Goal: Task Accomplishment & Management: Manage account settings

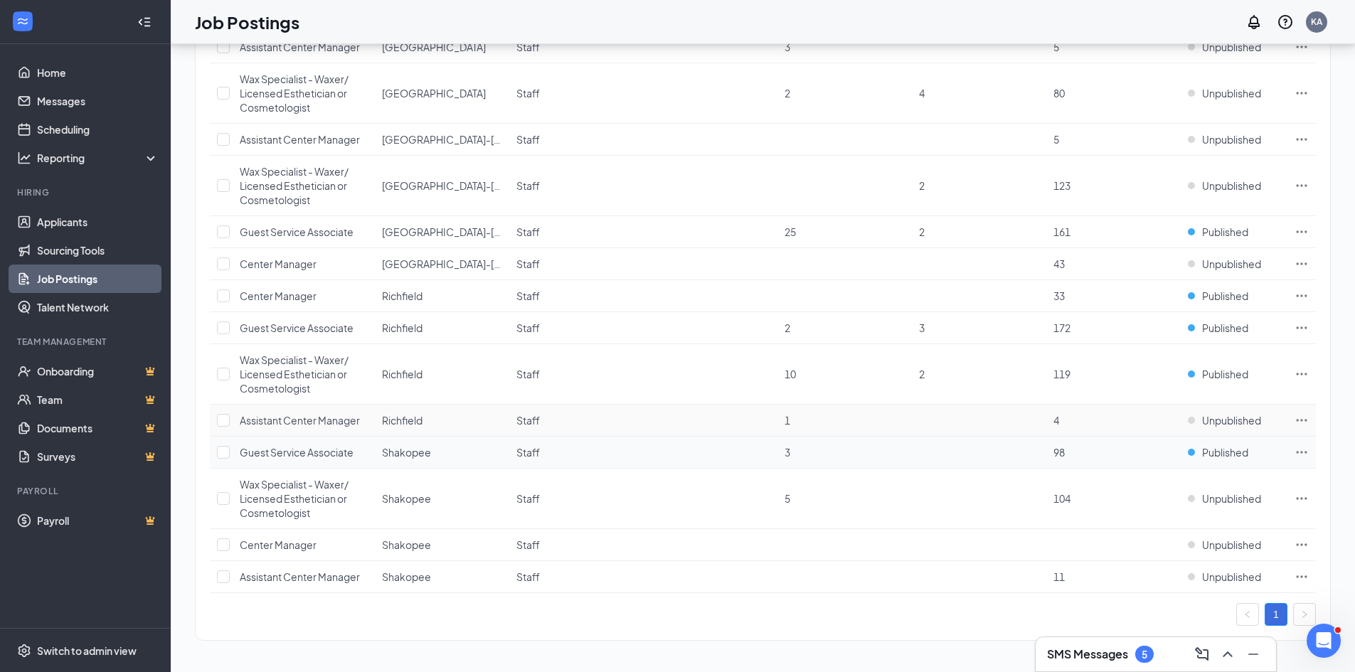
scroll to position [744, 0]
click at [1228, 296] on span "Published" at bounding box center [1225, 296] width 46 height 14
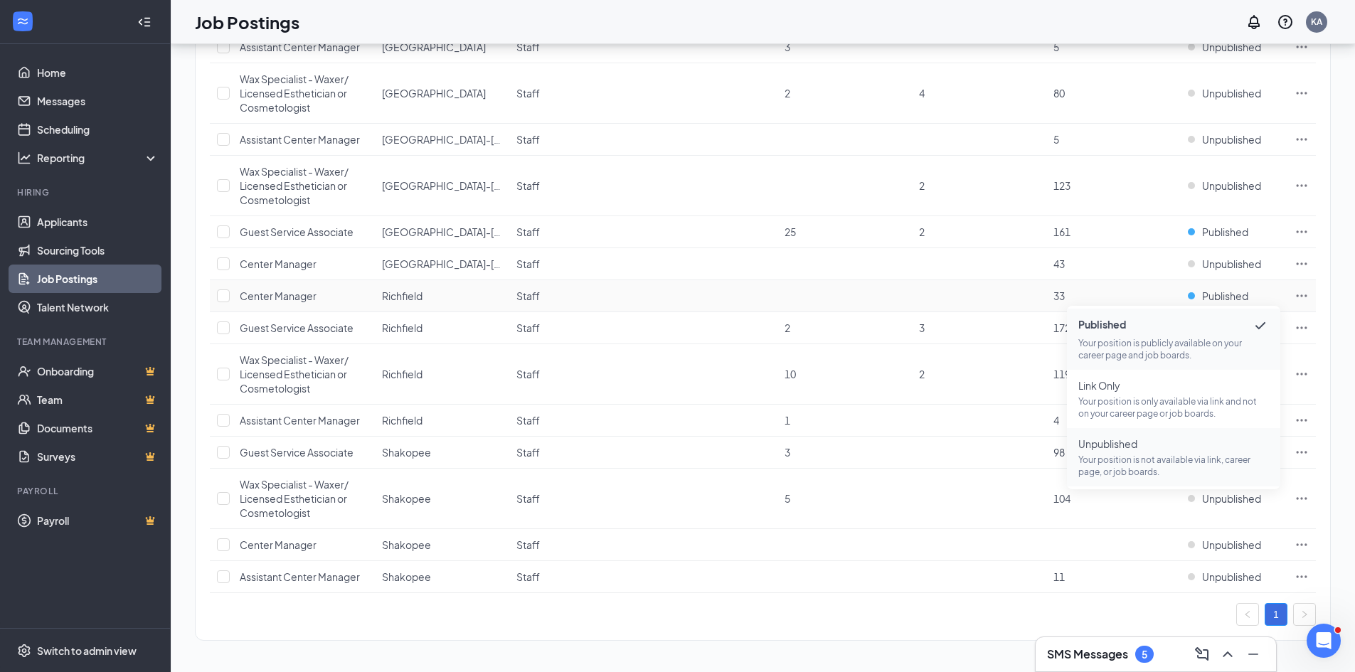
click at [1155, 453] on span "Unpublished Your position is not available via link, career page, or job boards." at bounding box center [1173, 457] width 191 height 41
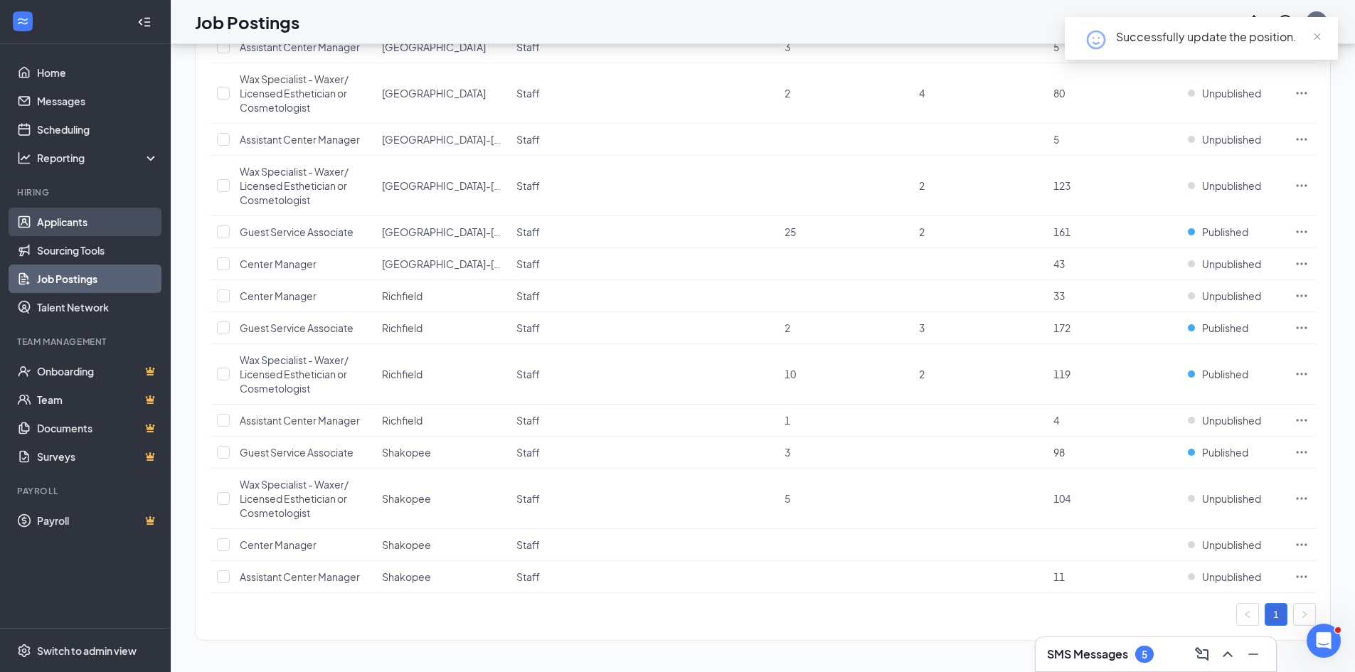
click at [75, 213] on link "Applicants" at bounding box center [98, 222] width 122 height 28
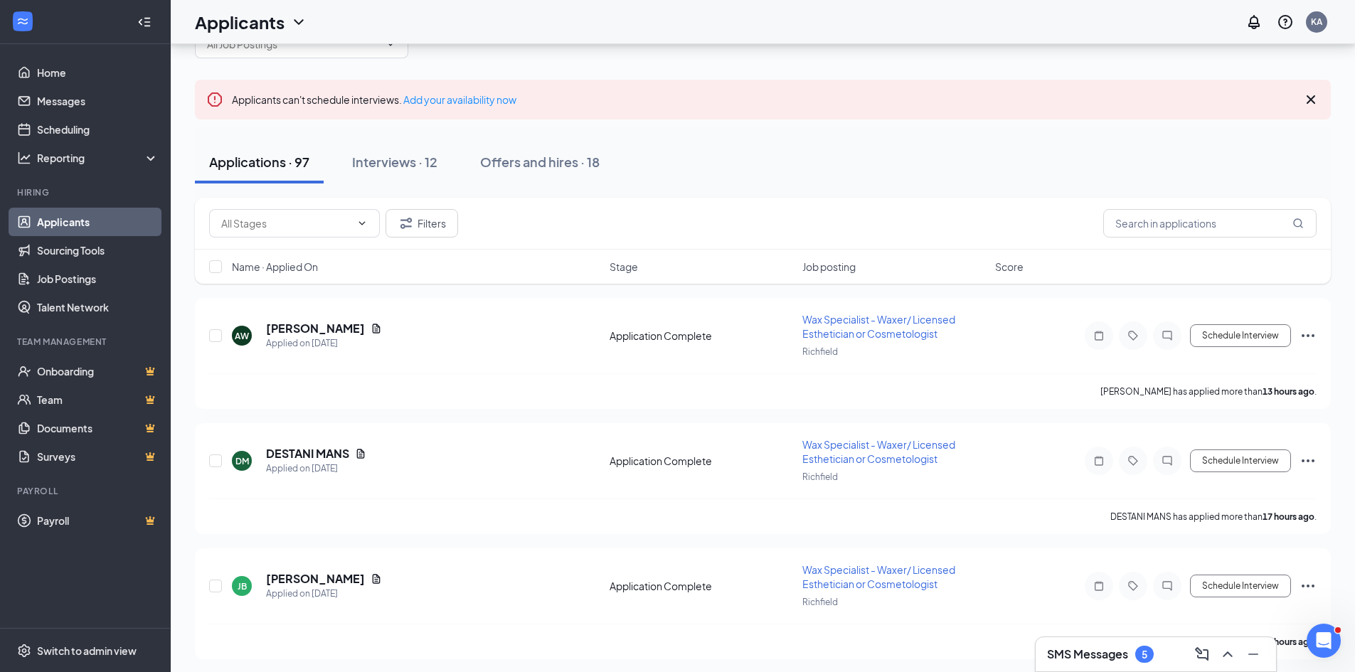
scroll to position [142, 0]
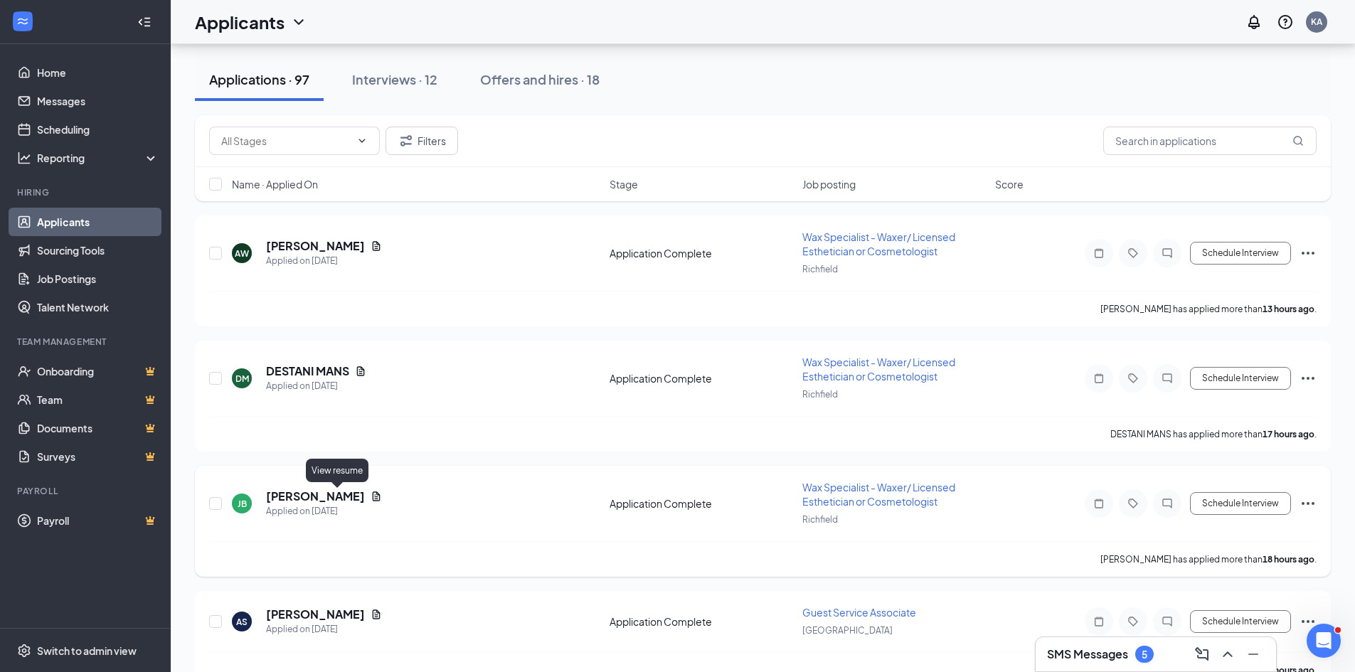
click at [370, 497] on icon "Document" at bounding box center [375, 496] width 11 height 11
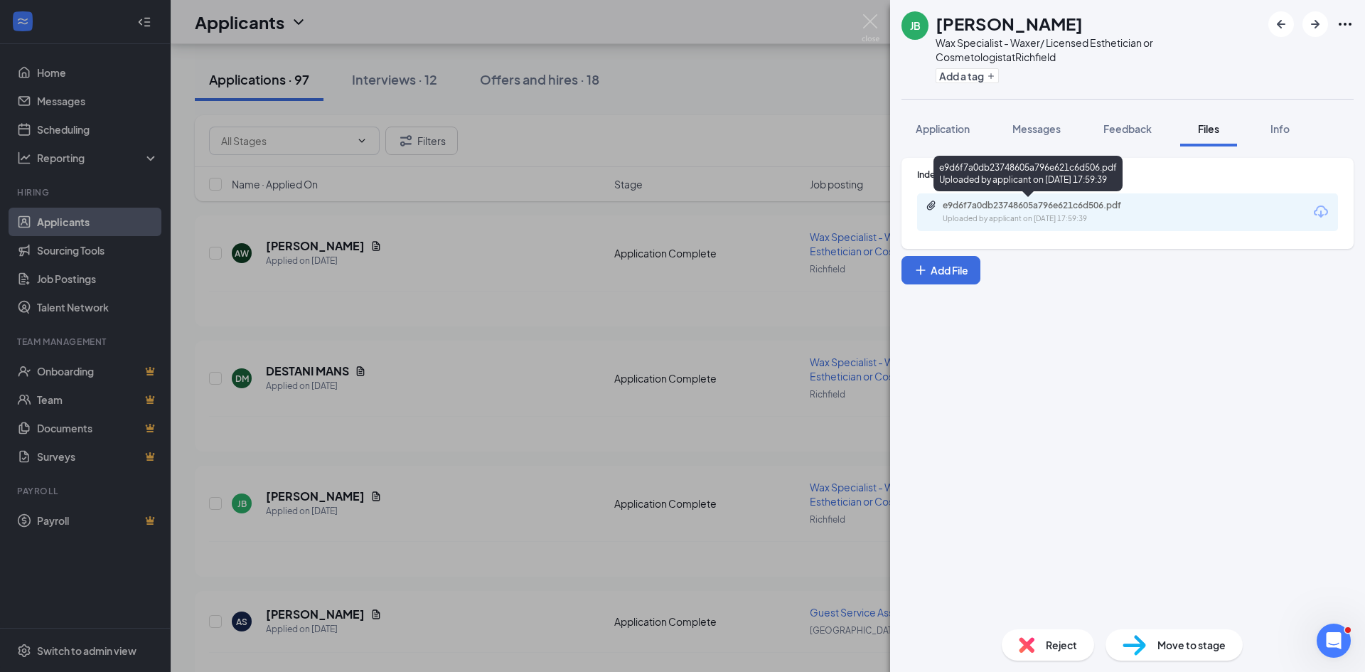
click at [1136, 212] on div "e9d6f7a0db23748605a796e621c6d506.pdf Uploaded by applicant on [DATE] 17:59:39" at bounding box center [1041, 212] width 230 height 25
click at [866, 19] on img at bounding box center [871, 28] width 18 height 28
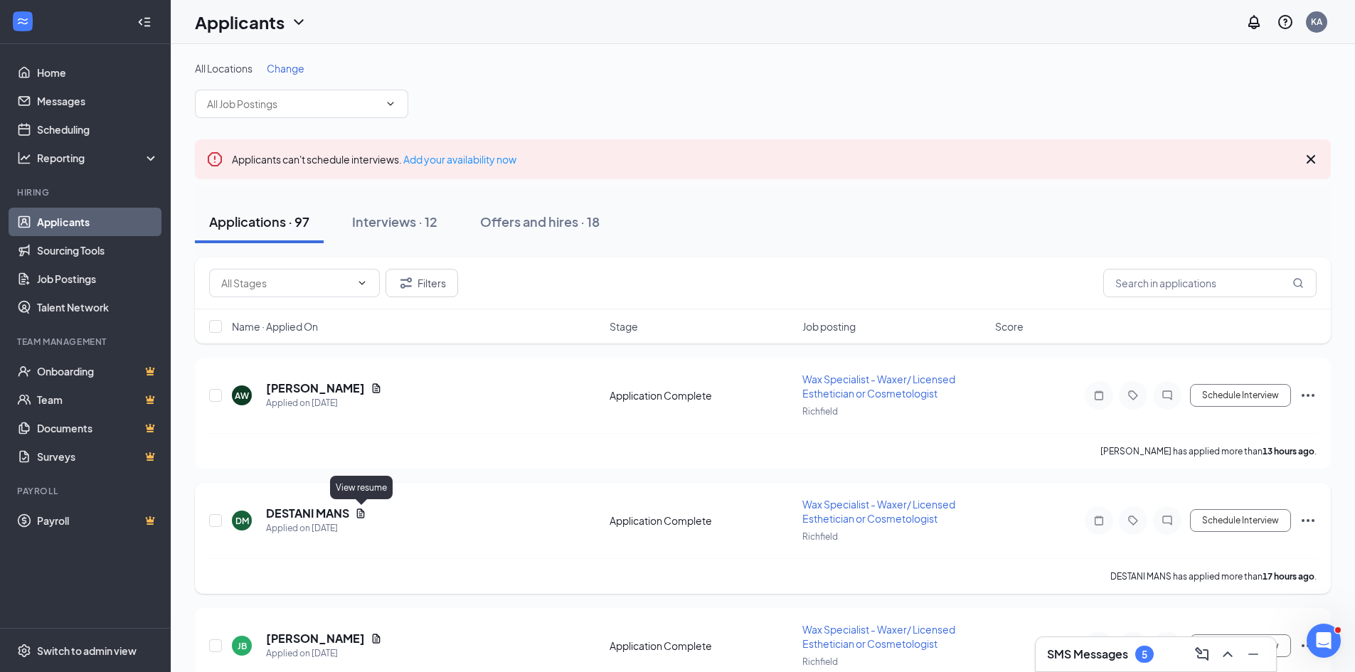
click at [364, 516] on icon "Document" at bounding box center [360, 513] width 11 height 11
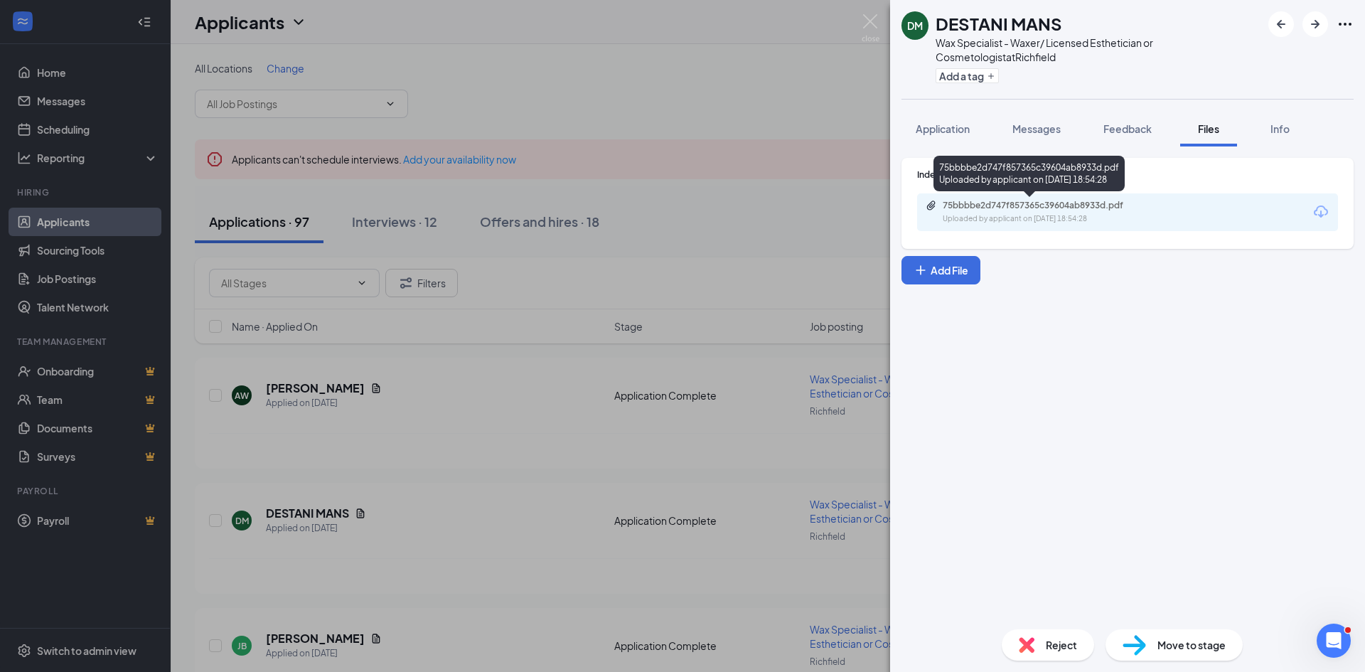
click at [1150, 203] on div "75bbbbe2d747f857365c39604ab8933d.pdf" at bounding box center [1041, 205] width 230 height 11
click at [875, 25] on img at bounding box center [871, 28] width 18 height 28
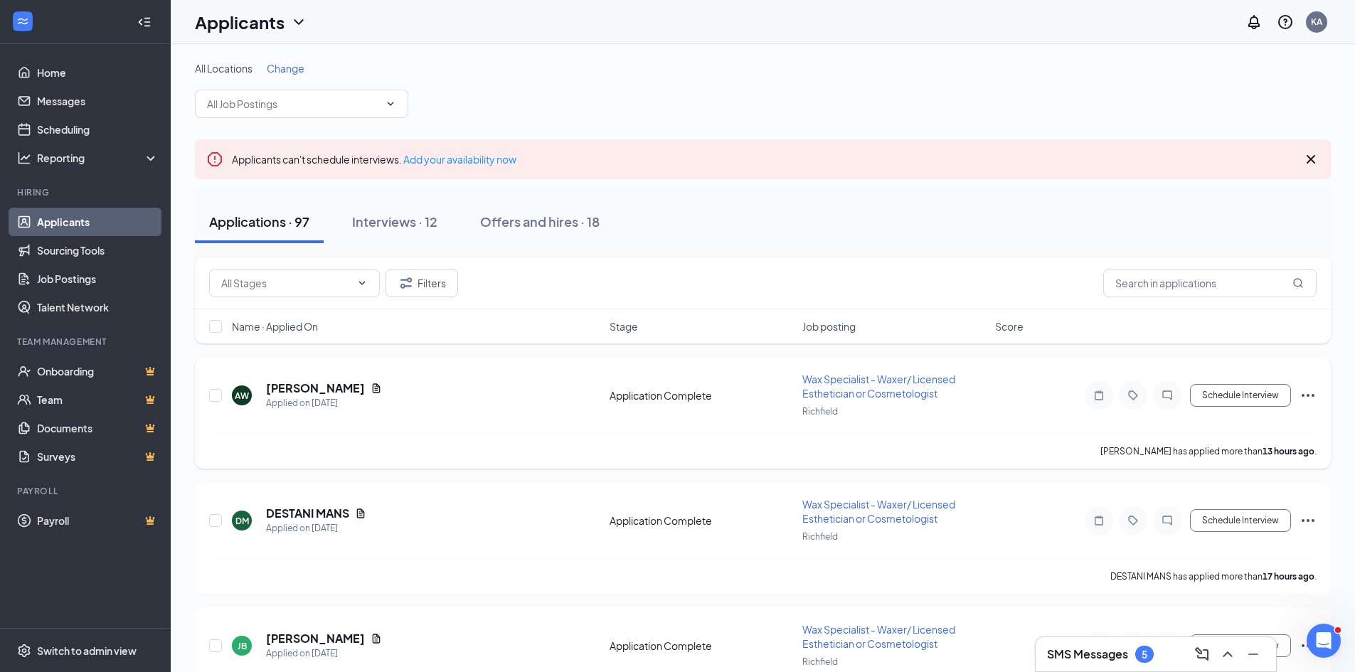
click at [373, 388] on icon "Document" at bounding box center [377, 387] width 8 height 9
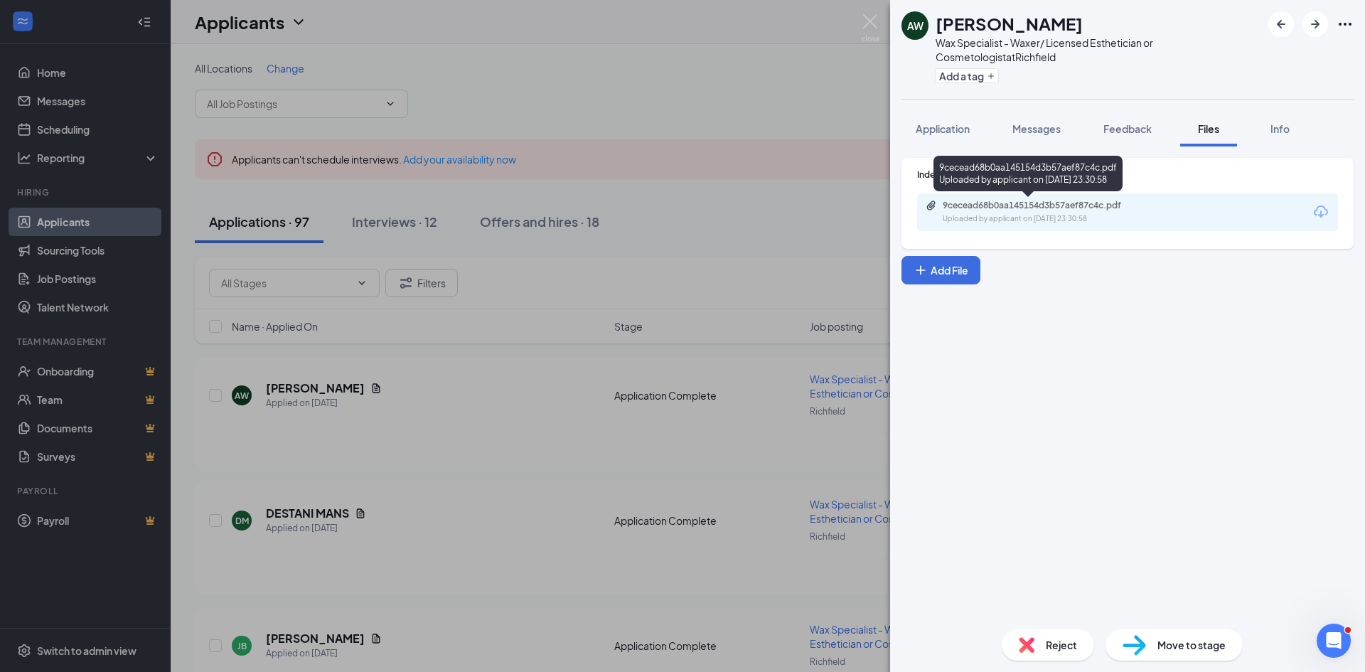
click at [1116, 215] on div "Uploaded by applicant on [DATE] 23:30:58" at bounding box center [1049, 218] width 213 height 11
click at [870, 20] on img at bounding box center [871, 28] width 18 height 28
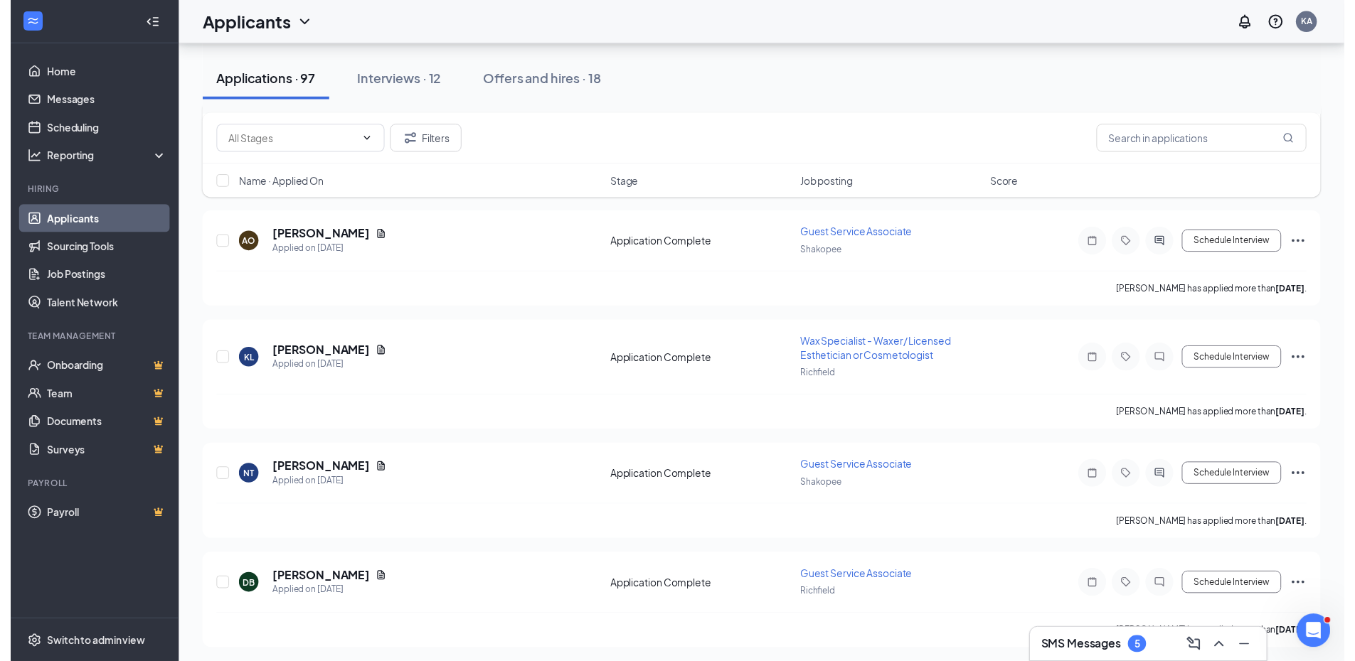
scroll to position [995, 0]
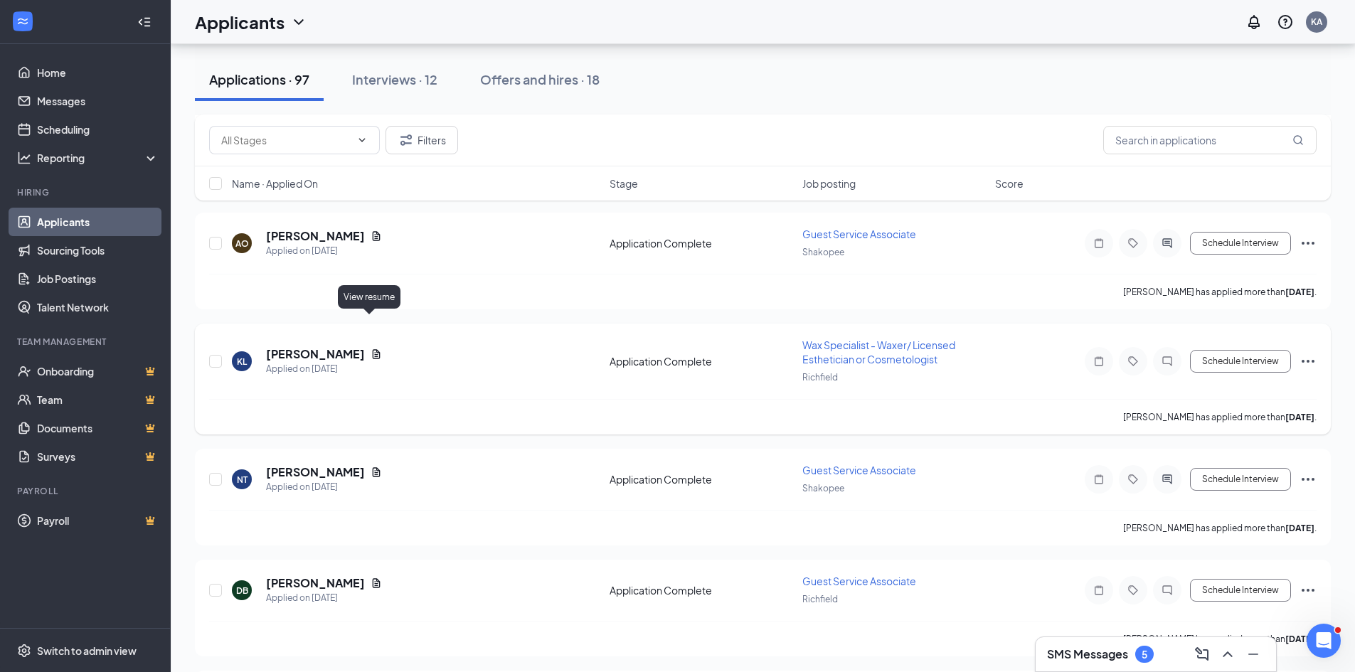
click at [373, 349] on icon "Document" at bounding box center [377, 353] width 8 height 9
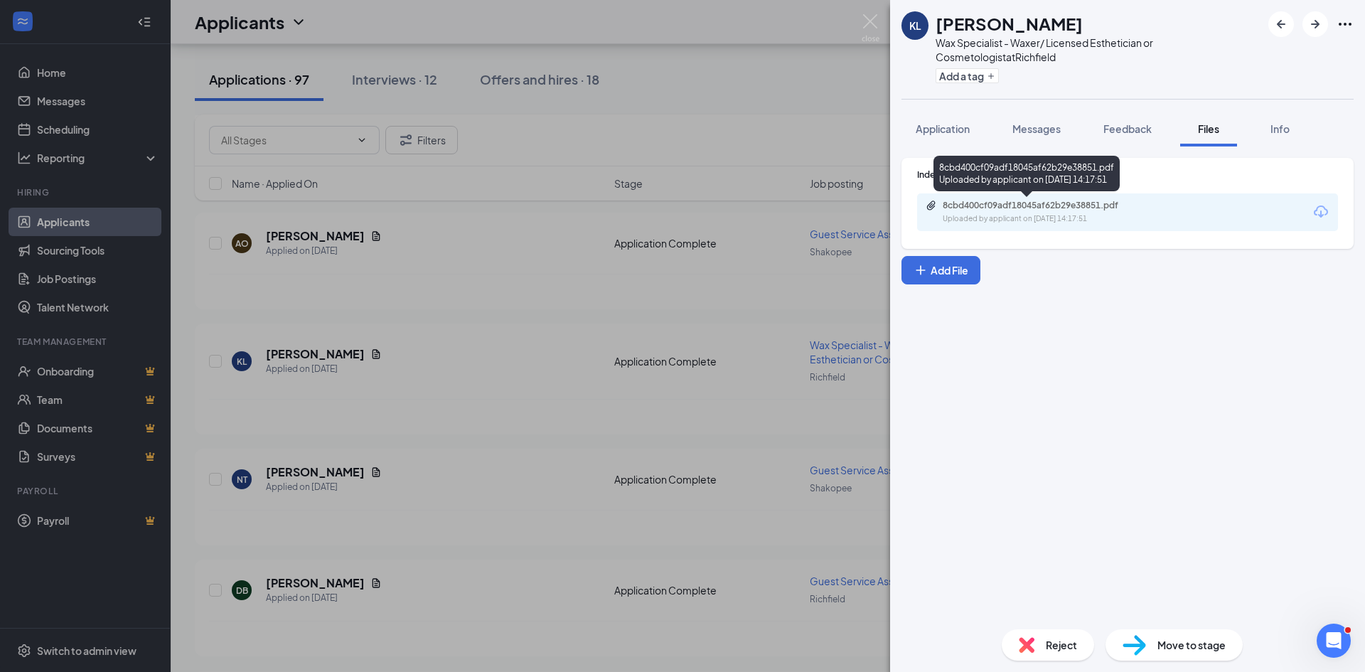
click at [1091, 219] on div "Uploaded by applicant on [DATE] 14:17:51" at bounding box center [1049, 218] width 213 height 11
click at [872, 23] on img at bounding box center [871, 28] width 18 height 28
